Goal: Task Accomplishment & Management: Use online tool/utility

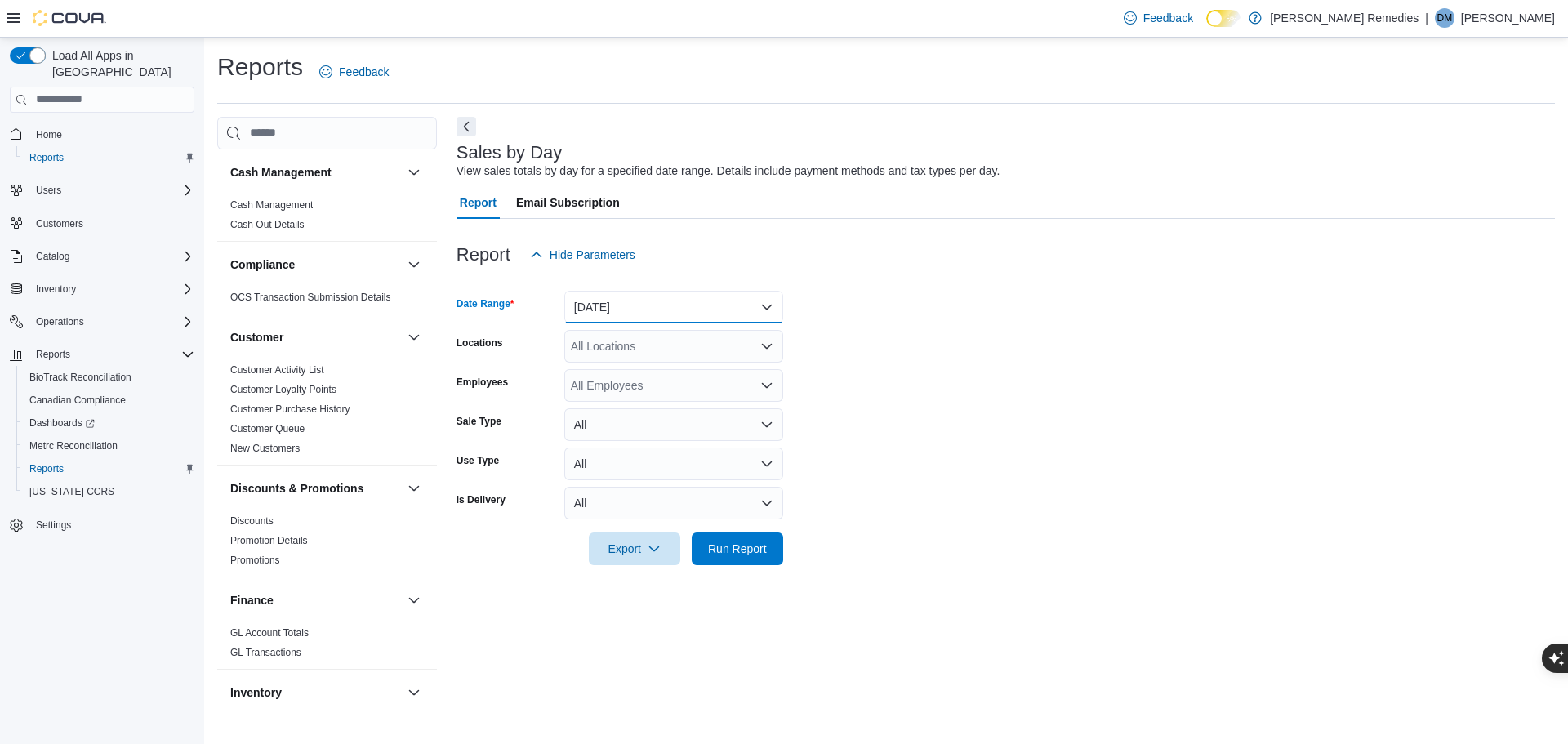
click at [666, 299] on button "[DATE]" at bounding box center [673, 307] width 219 height 33
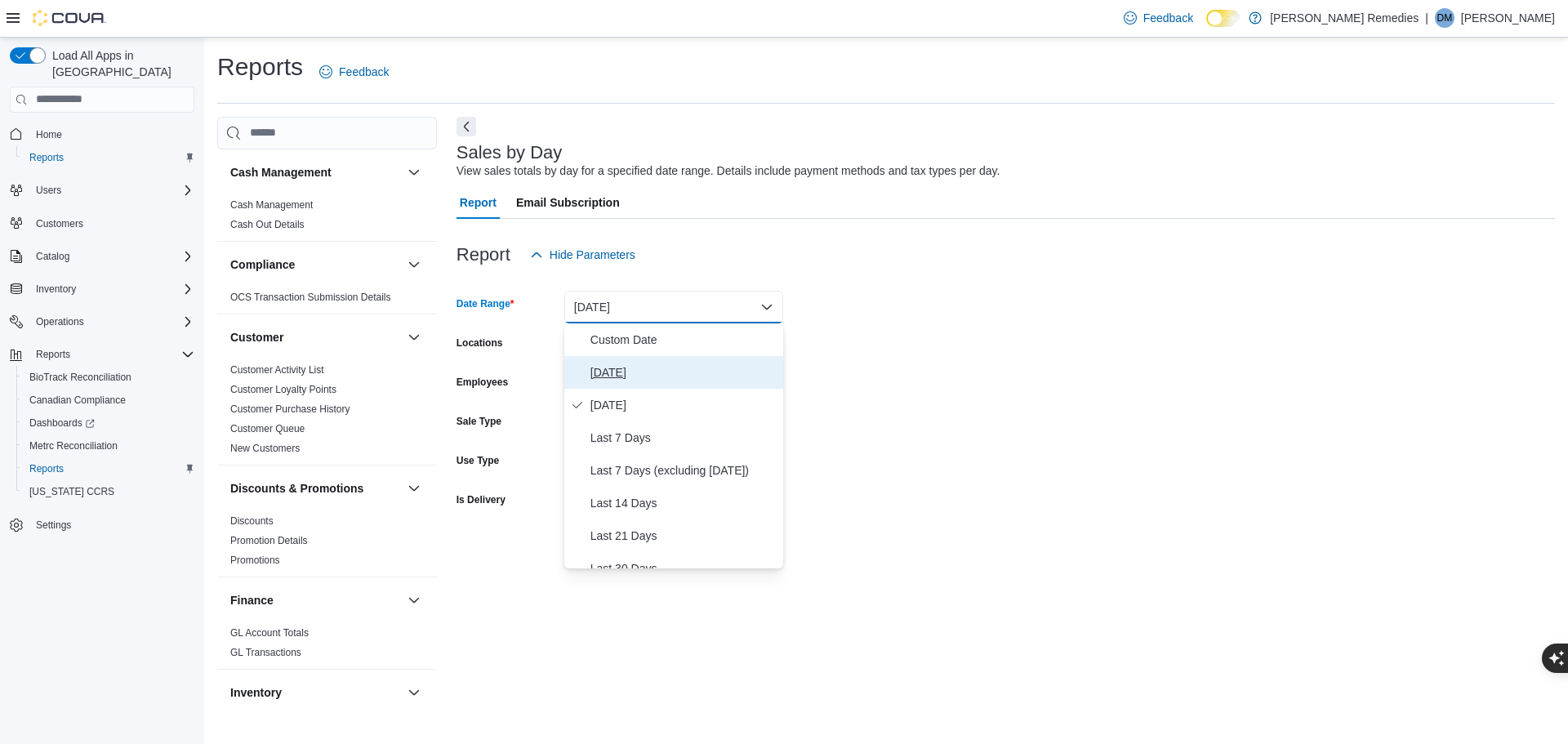
click at [651, 366] on span "[DATE]" at bounding box center [683, 372] width 187 height 20
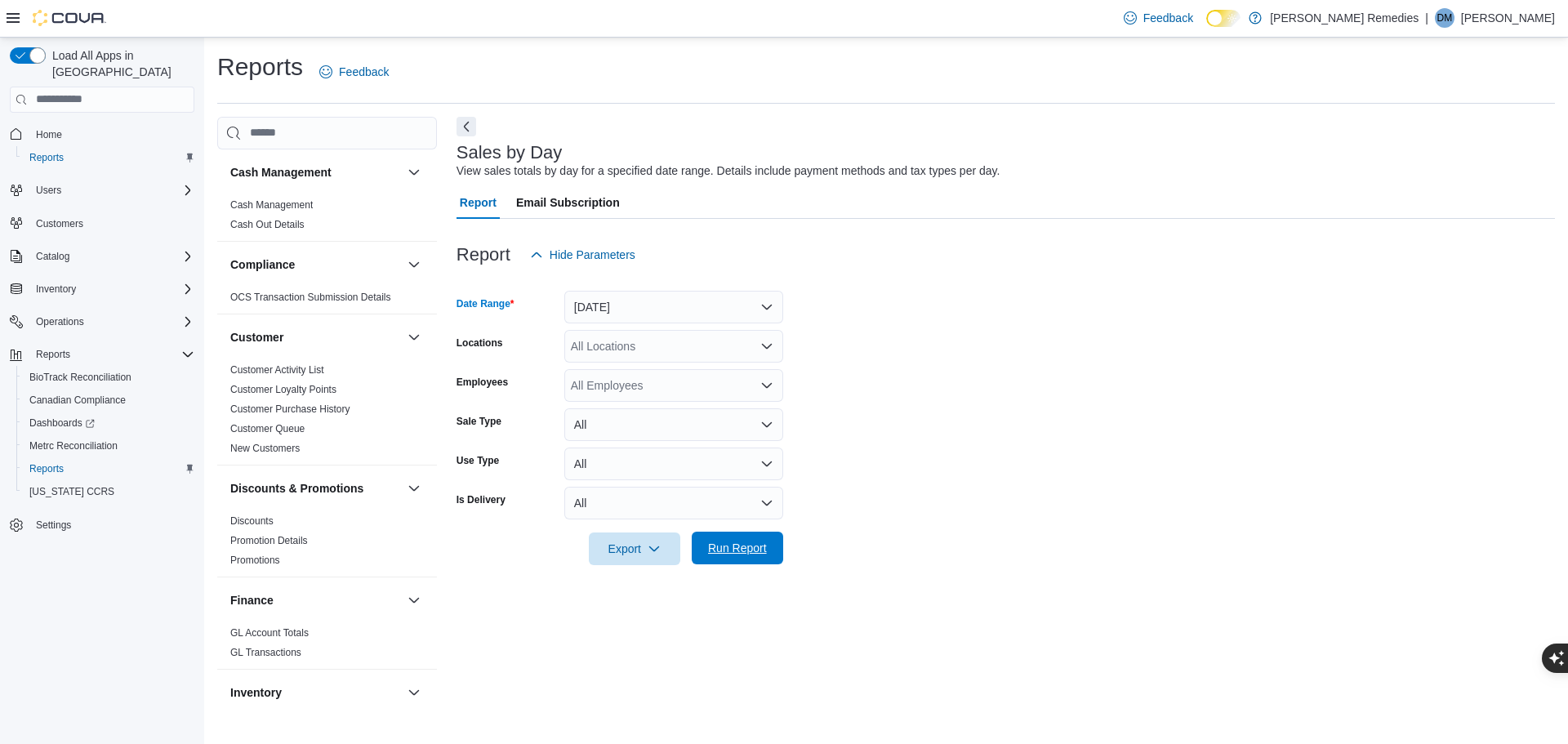
click at [726, 541] on span "Run Report" at bounding box center [738, 548] width 59 height 16
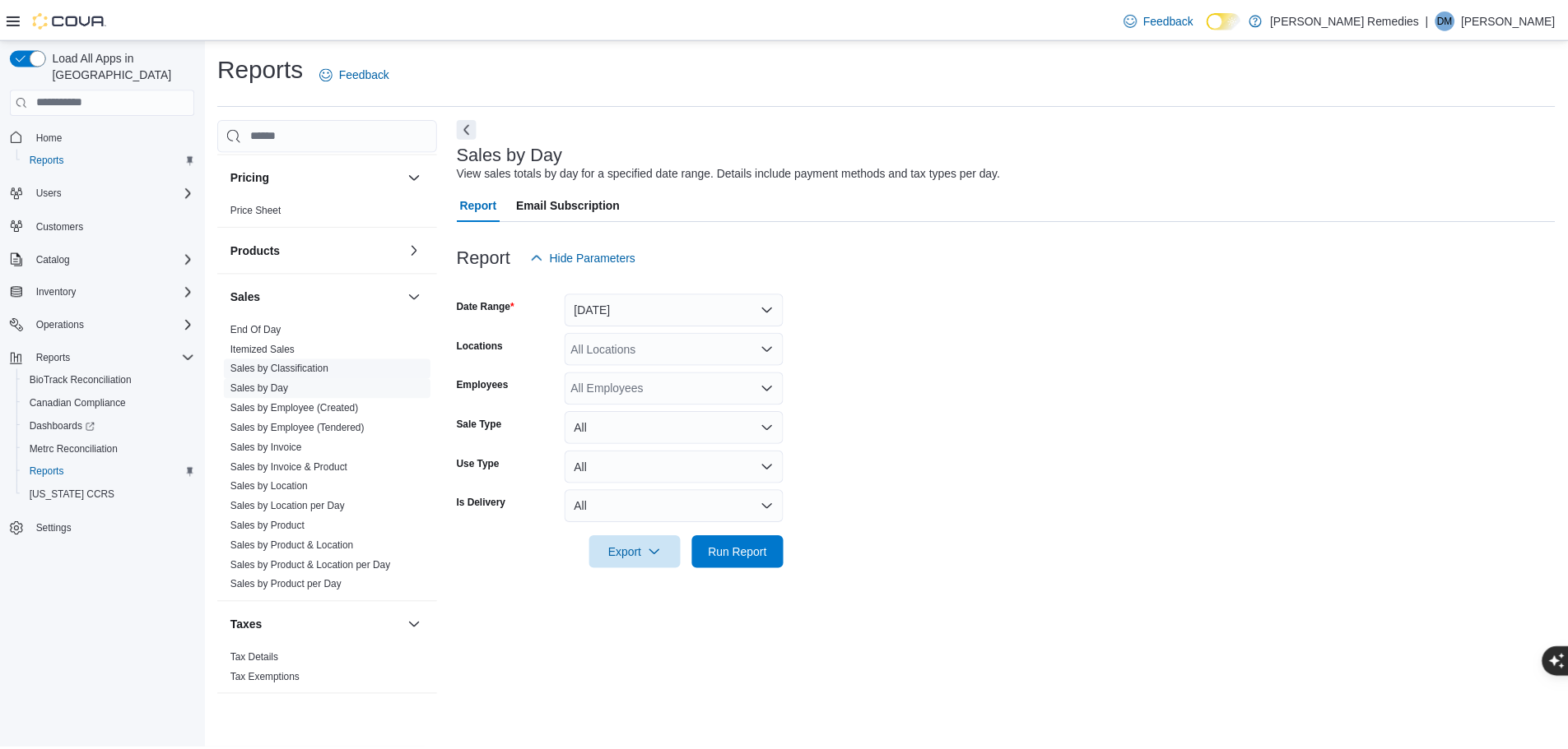
scroll to position [1051, 0]
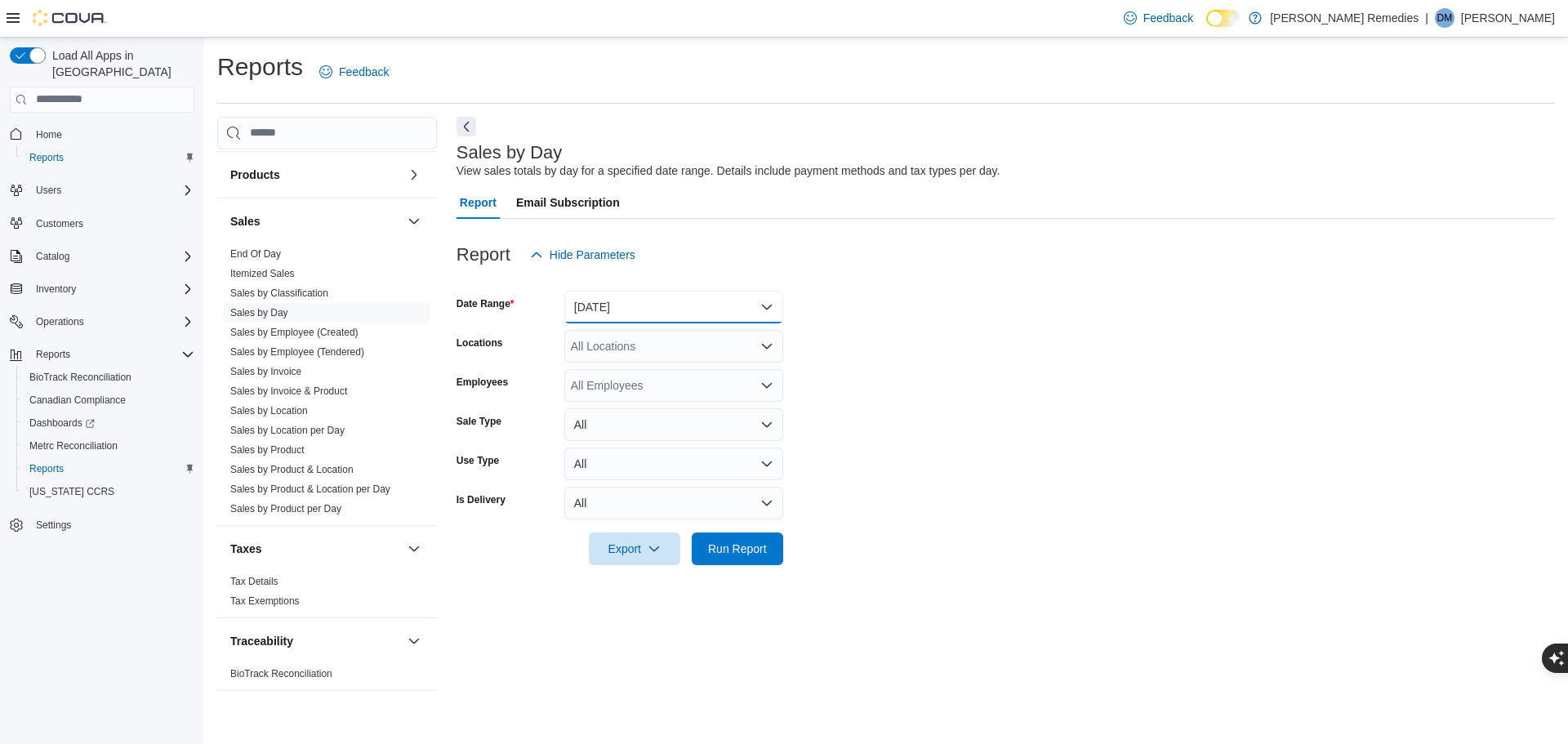
click at [658, 291] on button "[DATE]" at bounding box center [673, 307] width 219 height 33
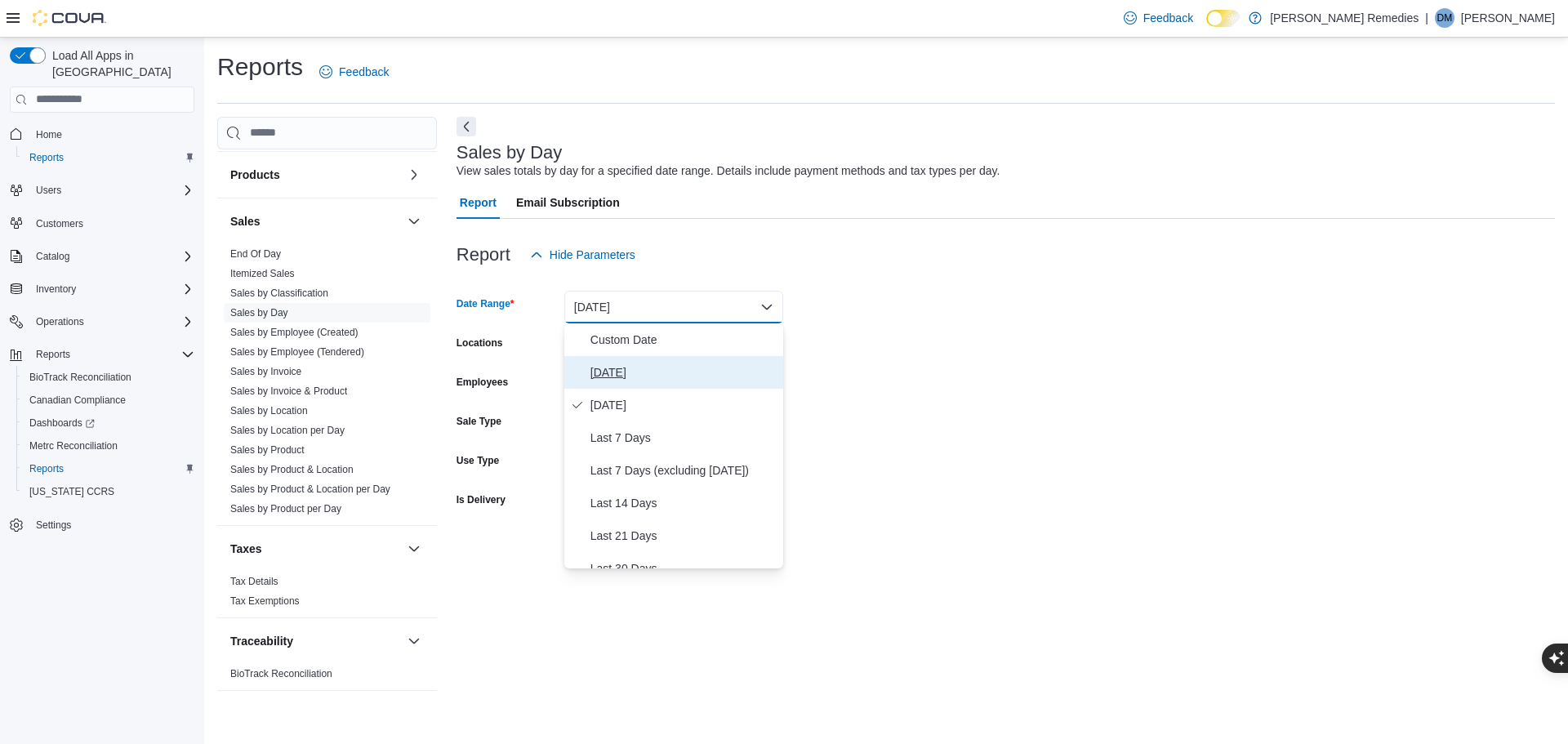
click at [672, 363] on span "[DATE]" at bounding box center [683, 372] width 187 height 20
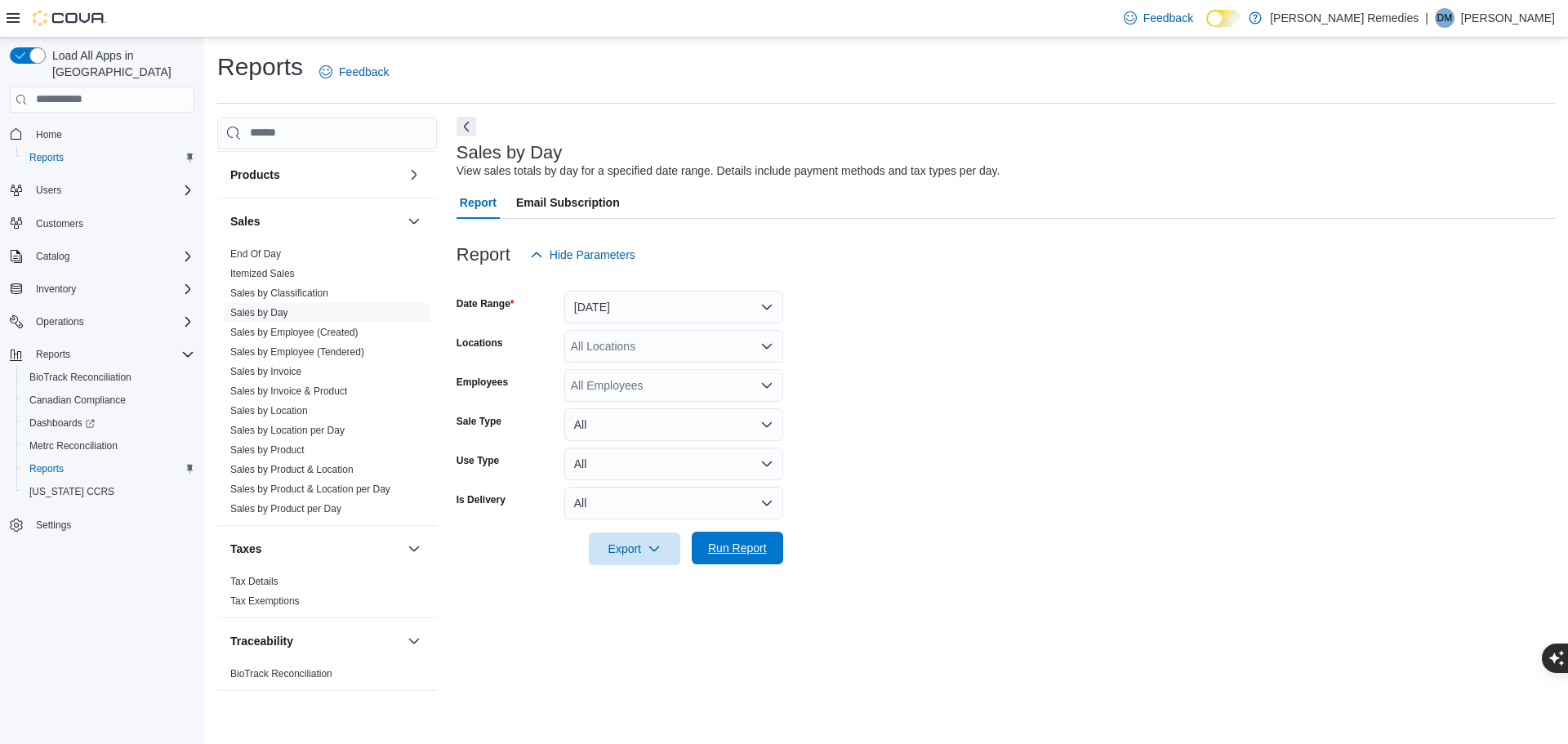
click at [714, 550] on span "Run Report" at bounding box center [738, 548] width 59 height 16
